Goal: Go to known website: Go to known website

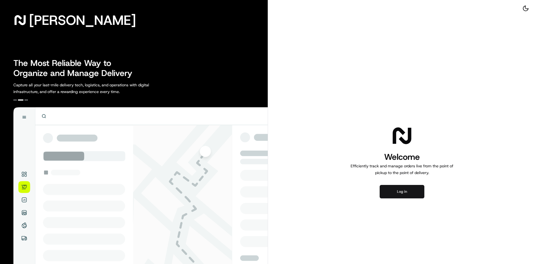
click at [410, 186] on button "Log in" at bounding box center [402, 191] width 45 height 13
